Goal: Find specific page/section: Find specific page/section

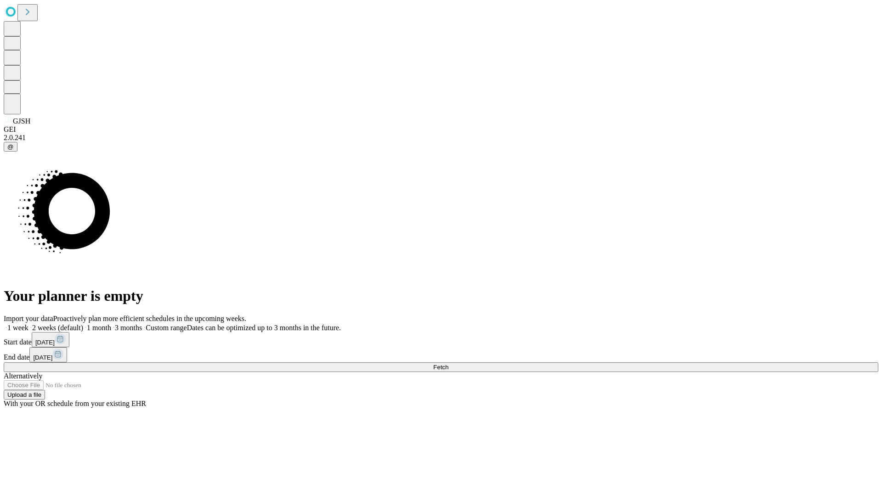
click at [448, 364] on span "Fetch" at bounding box center [440, 367] width 15 height 7
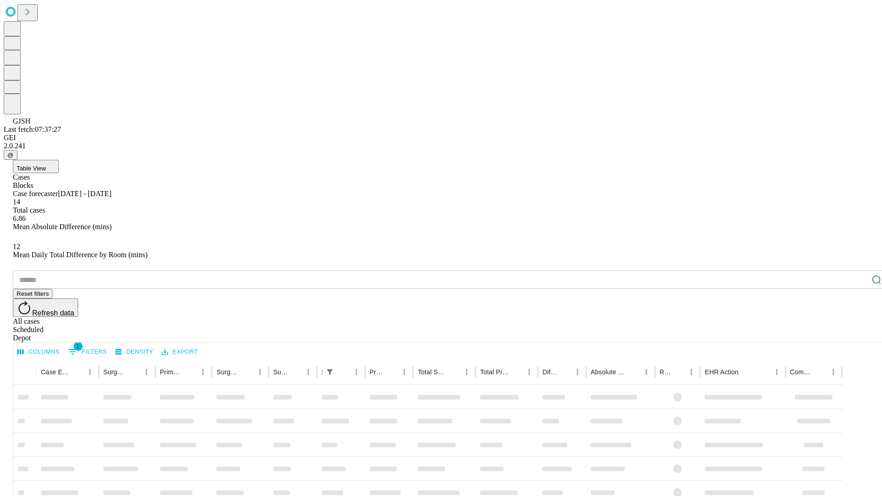
click at [46, 165] on span "Table View" at bounding box center [31, 168] width 29 height 7
